Goal: Find contact information: Find contact information

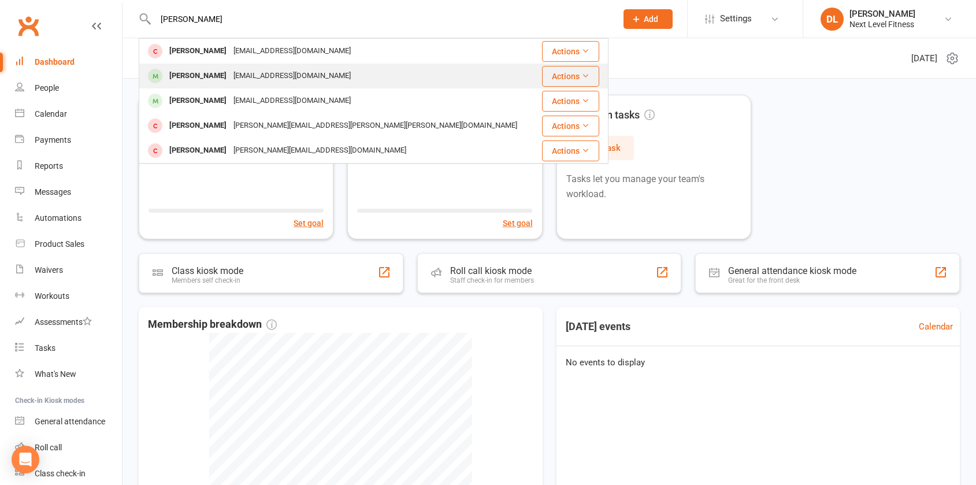
type input "[PERSON_NAME]"
click at [199, 74] on div "[PERSON_NAME]" at bounding box center [198, 76] width 64 height 17
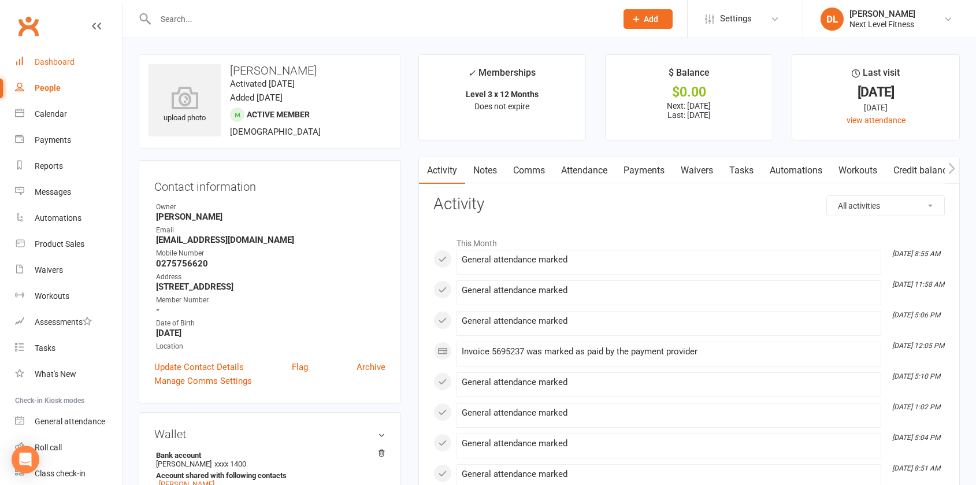
click at [66, 63] on div "Dashboard" at bounding box center [55, 61] width 40 height 9
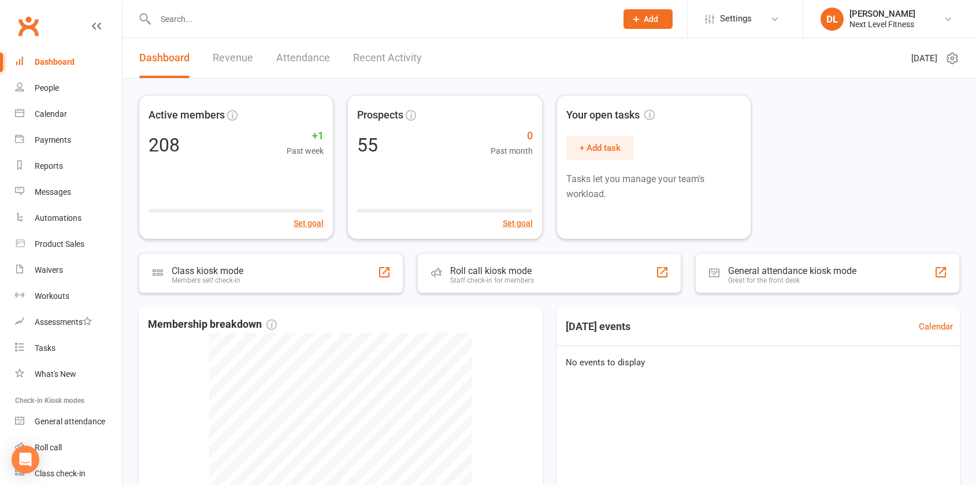
click at [174, 19] on input "text" at bounding box center [380, 19] width 456 height 16
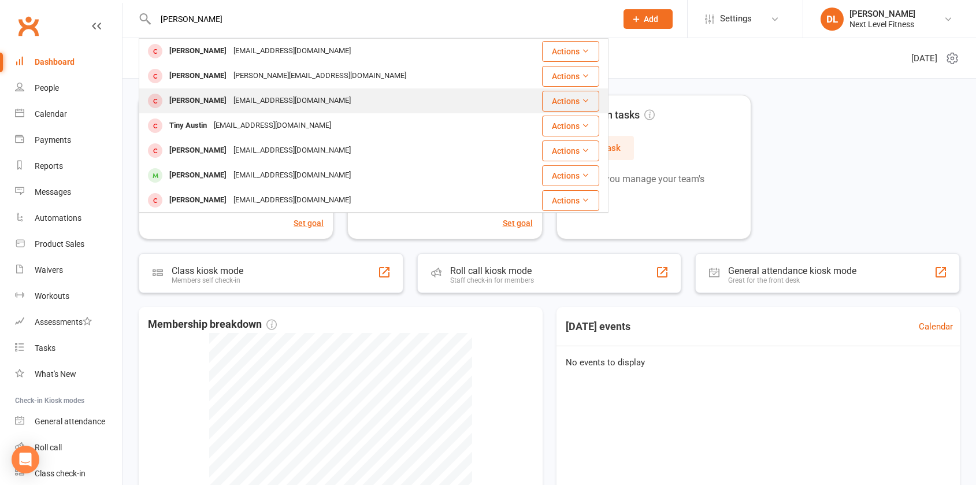
type input "[PERSON_NAME]"
click at [203, 104] on div "[PERSON_NAME]" at bounding box center [198, 100] width 64 height 17
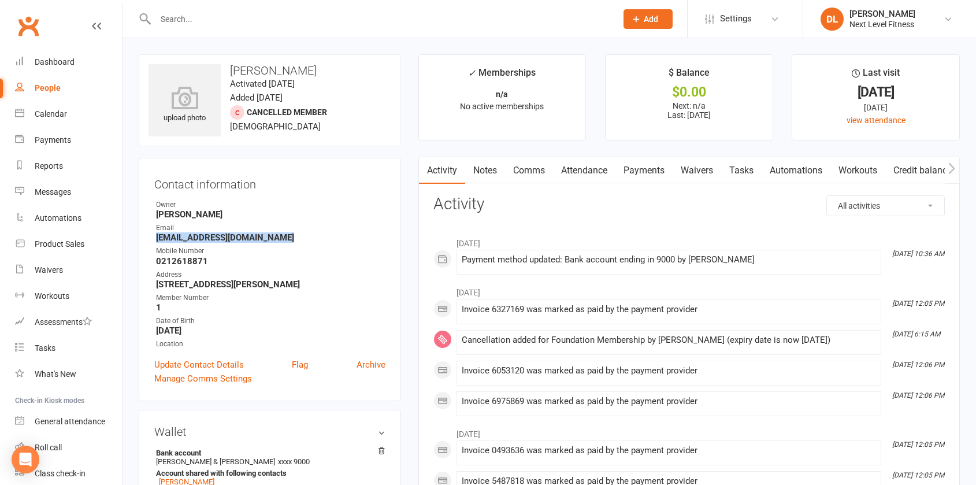
drag, startPoint x: 271, startPoint y: 237, endPoint x: 156, endPoint y: 240, distance: 115.0
click at [156, 240] on strong "[EMAIL_ADDRESS][DOMAIN_NAME]" at bounding box center [270, 237] width 229 height 10
copy strong "[EMAIL_ADDRESS][DOMAIN_NAME]"
click at [179, 16] on input "text" at bounding box center [380, 19] width 456 height 16
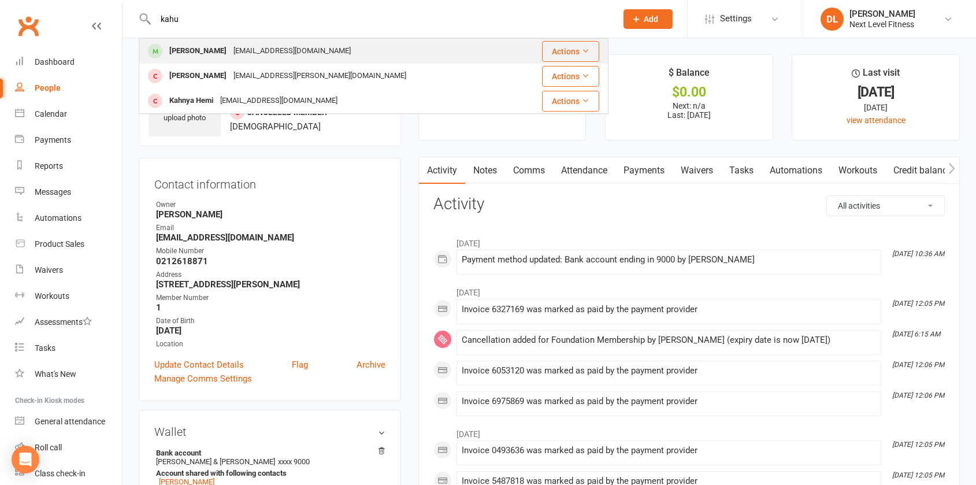
type input "kahu"
click at [202, 48] on div "[PERSON_NAME]" at bounding box center [198, 51] width 64 height 17
